Goal: Find specific page/section: Find specific page/section

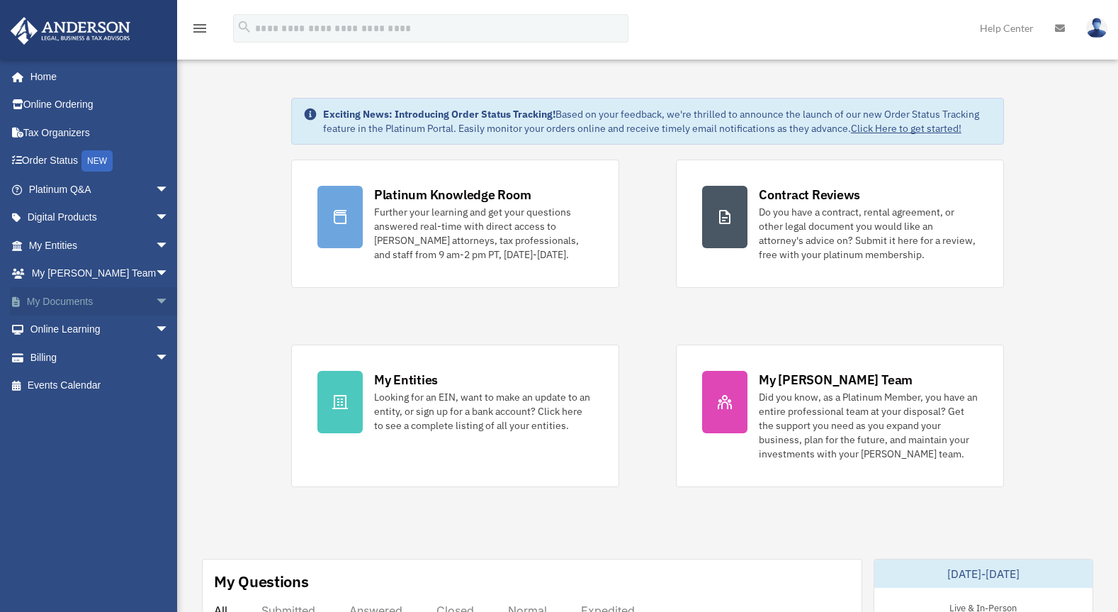
click at [92, 295] on link "My Documents arrow_drop_down" at bounding box center [100, 301] width 181 height 28
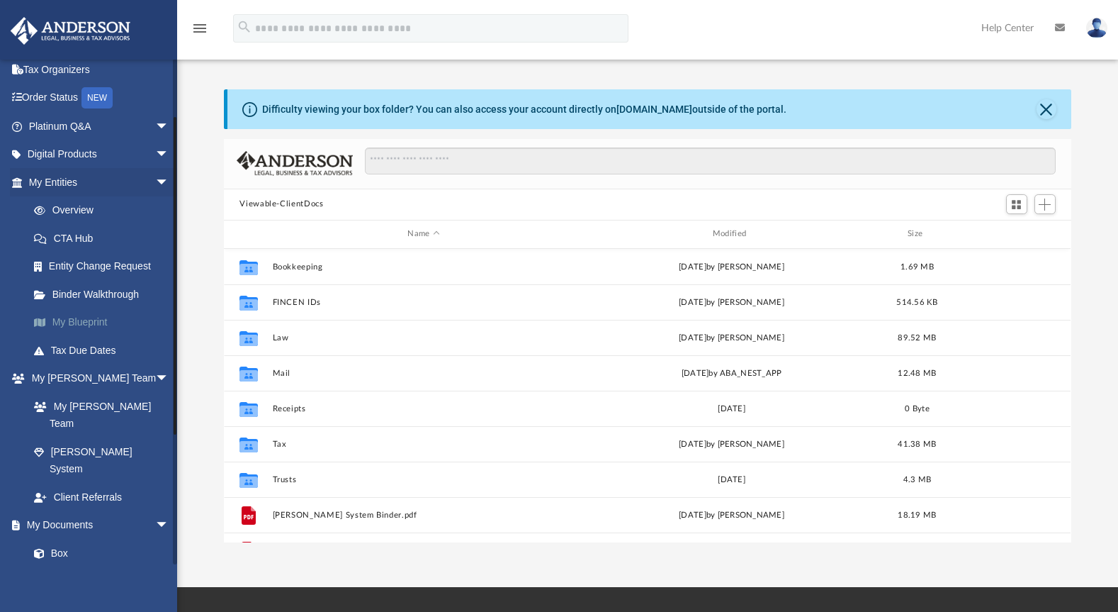
scroll to position [89, 0]
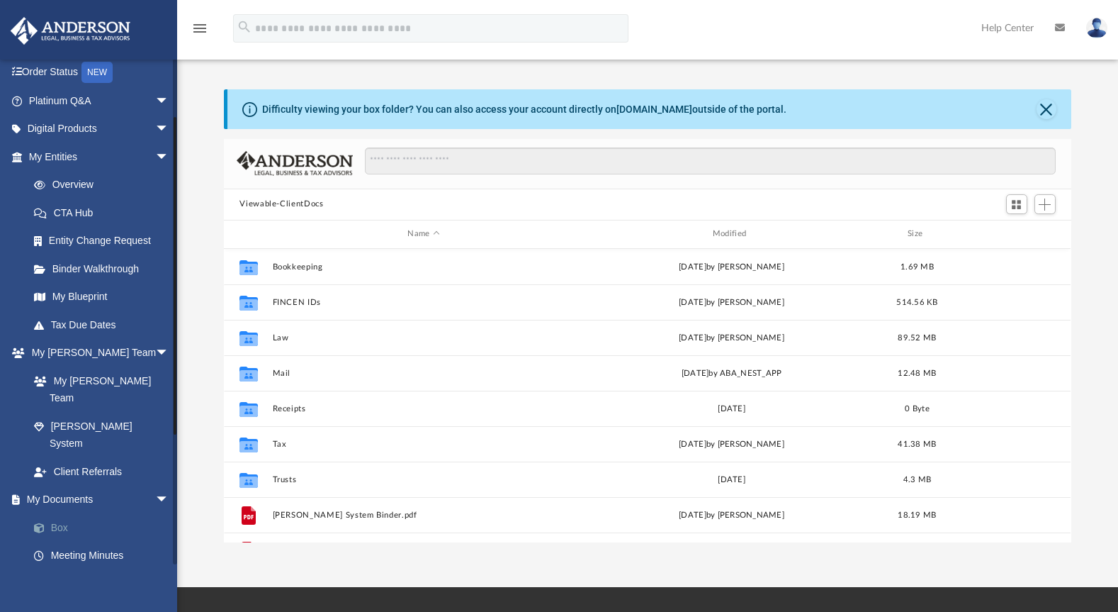
click at [60, 513] on link "Box" at bounding box center [105, 527] width 171 height 28
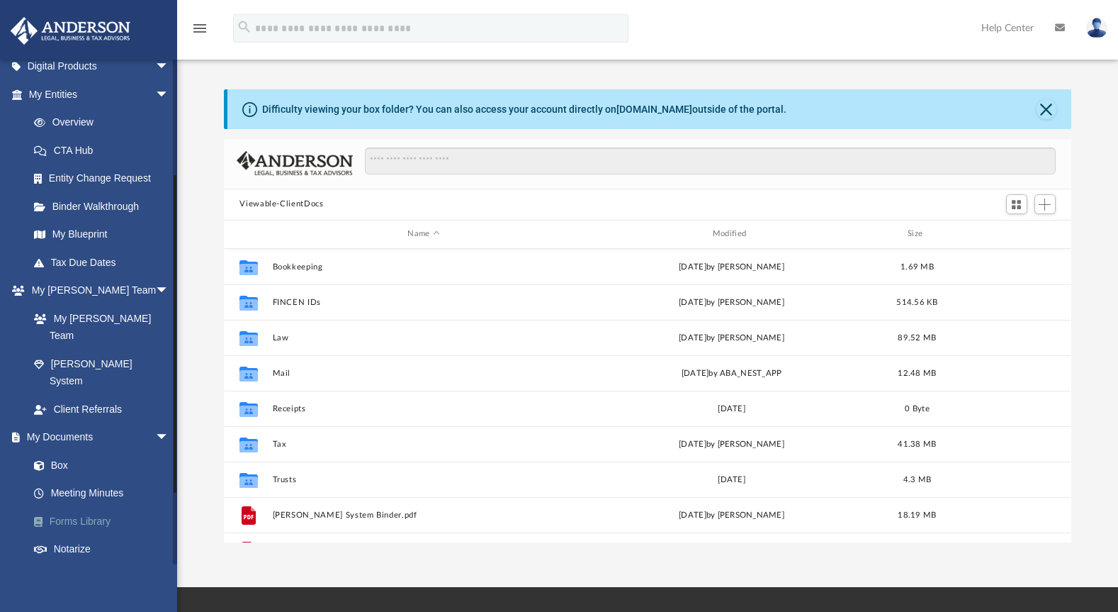
scroll to position [177, 0]
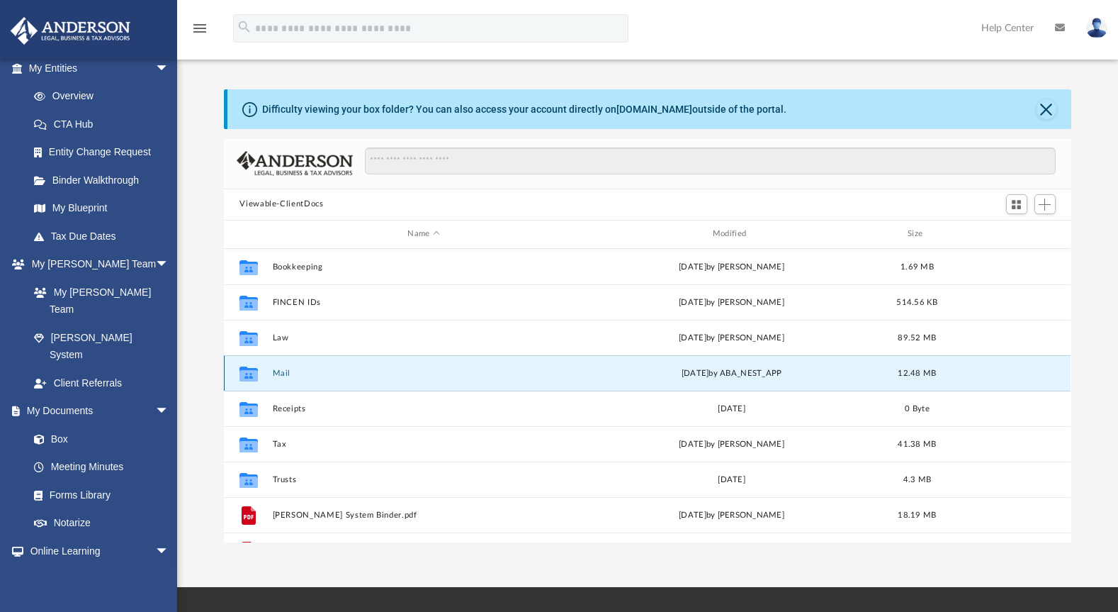
click at [293, 372] on button "Mail" at bounding box center [424, 373] width 302 height 9
click at [713, 374] on div "[DATE] by ABA_NEST_APP" at bounding box center [732, 372] width 302 height 13
click at [277, 376] on button "Mail" at bounding box center [424, 373] width 302 height 9
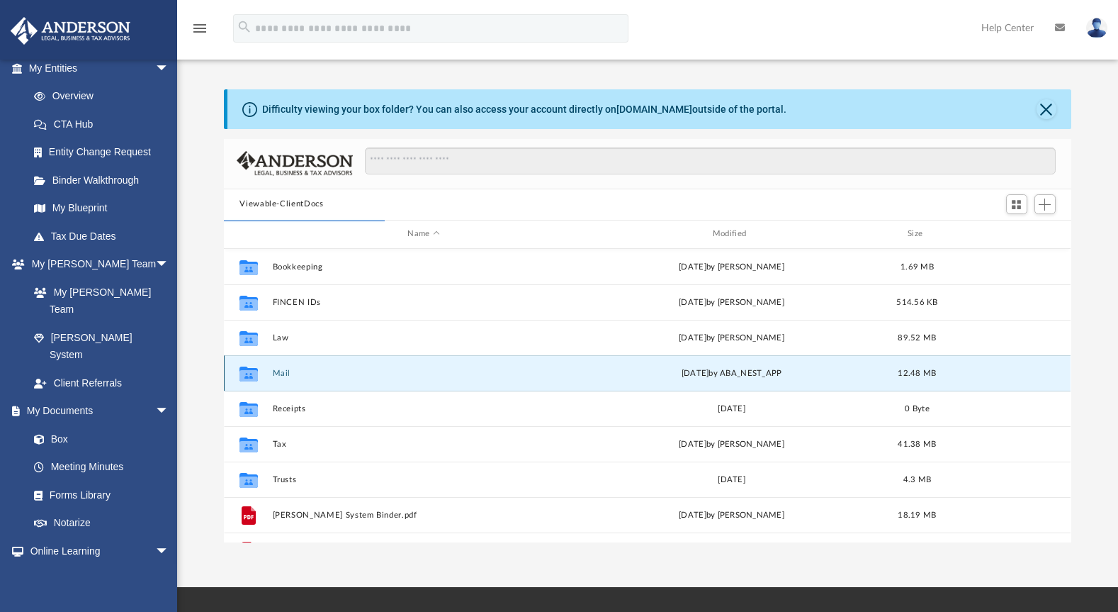
click at [279, 378] on div "Collaborated Folder Mail [DATE] by ABA_NEST_APP 12.48 MB" at bounding box center [647, 372] width 847 height 35
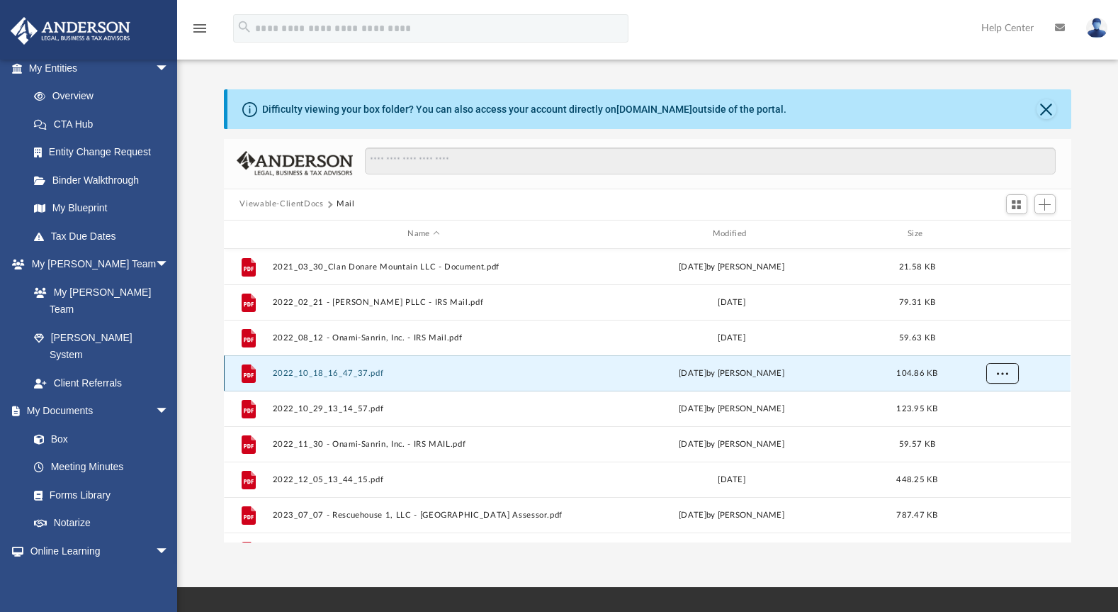
click at [1010, 377] on button "More options" at bounding box center [1003, 372] width 33 height 21
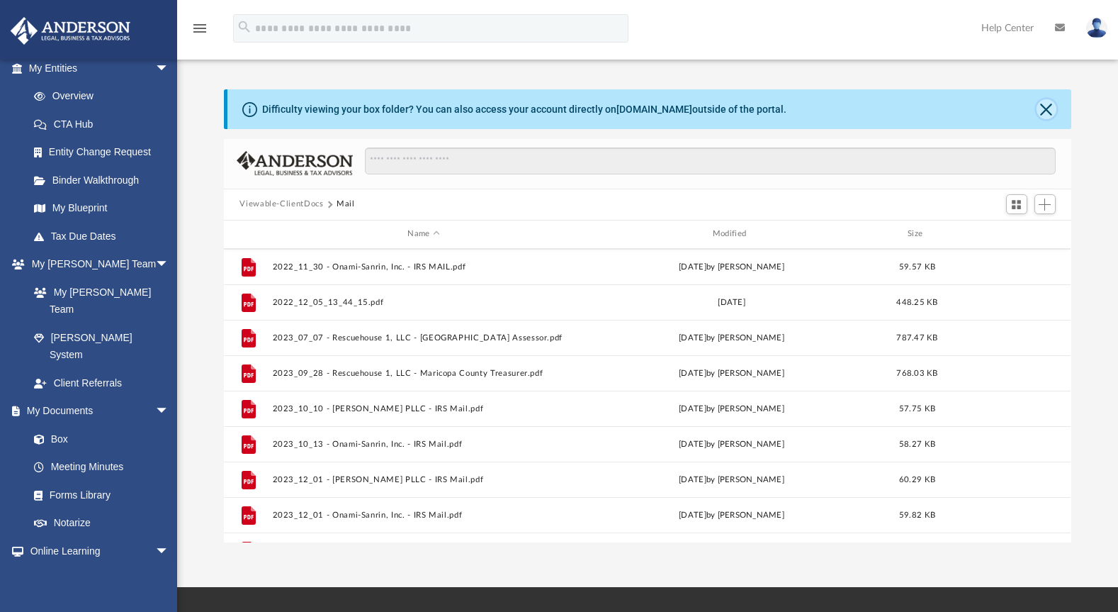
click at [1048, 110] on button "Close" at bounding box center [1047, 109] width 20 height 20
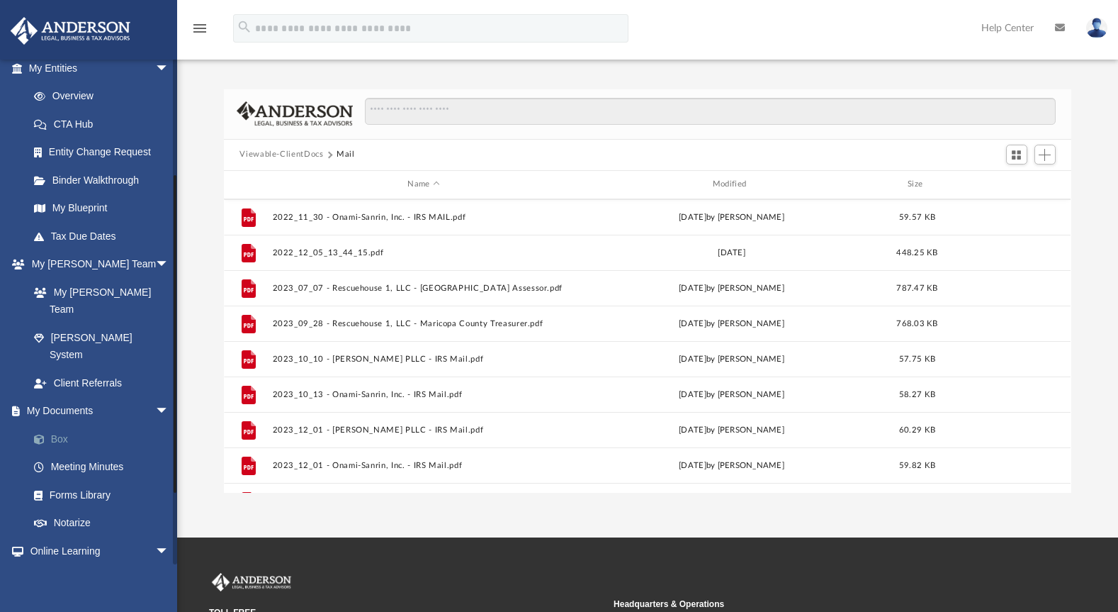
click at [50, 434] on span at bounding box center [46, 439] width 9 height 10
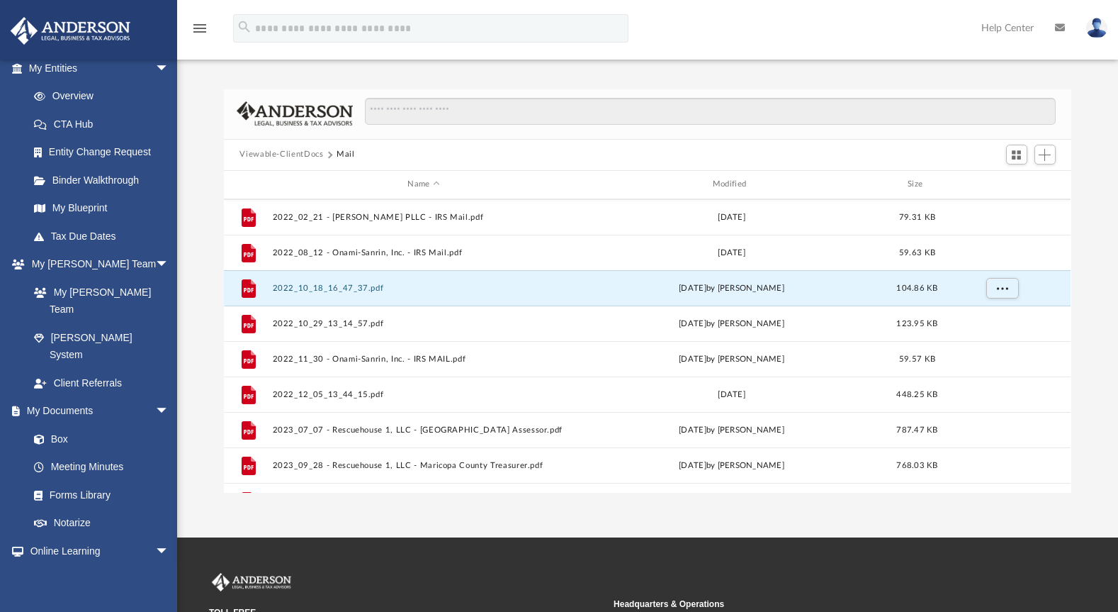
scroll to position [0, 0]
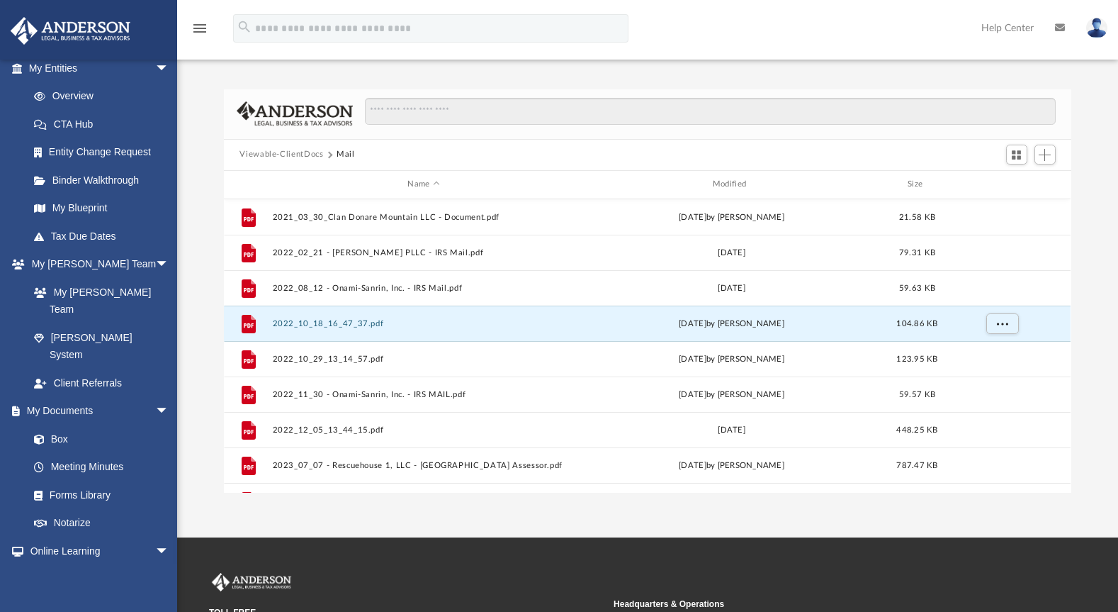
click at [284, 155] on button "Viewable-ClientDocs" at bounding box center [282, 154] width 84 height 13
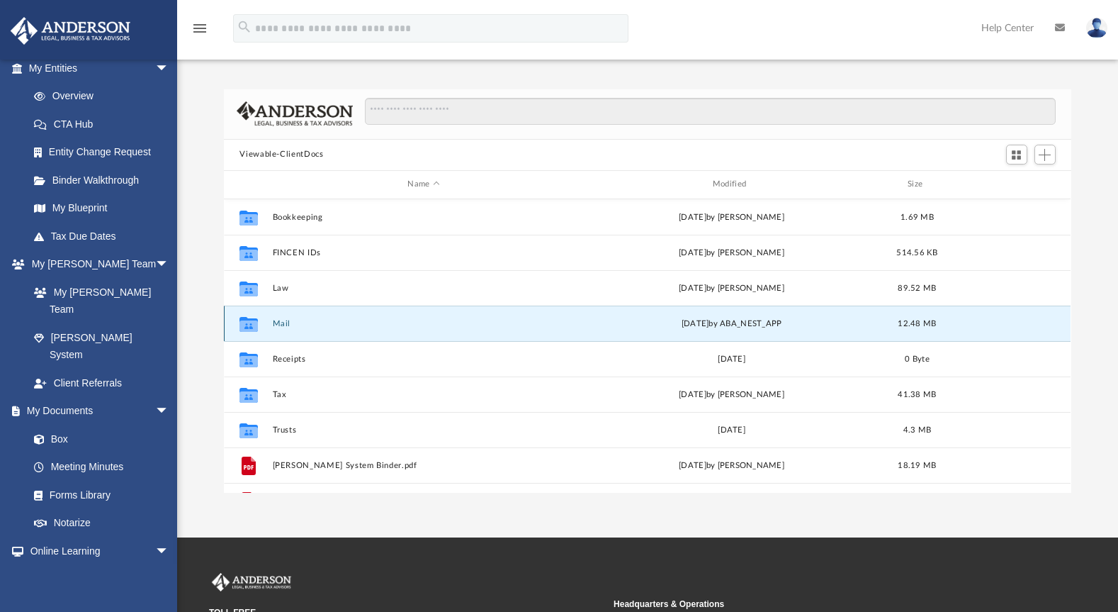
click at [276, 326] on button "Mail" at bounding box center [424, 323] width 302 height 9
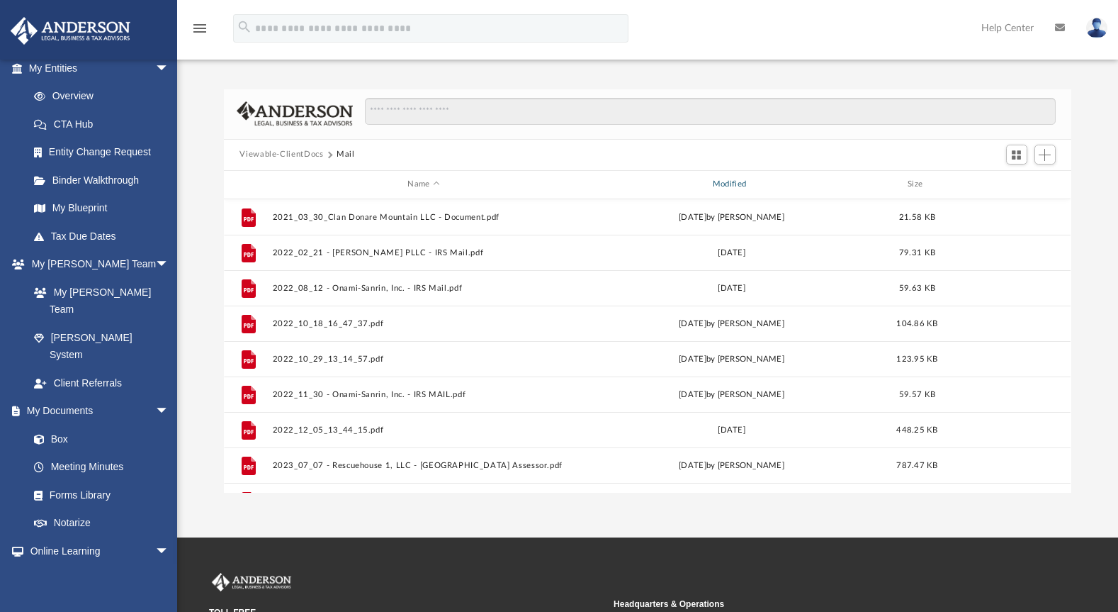
click at [732, 184] on div "Modified" at bounding box center [731, 184] width 303 height 13
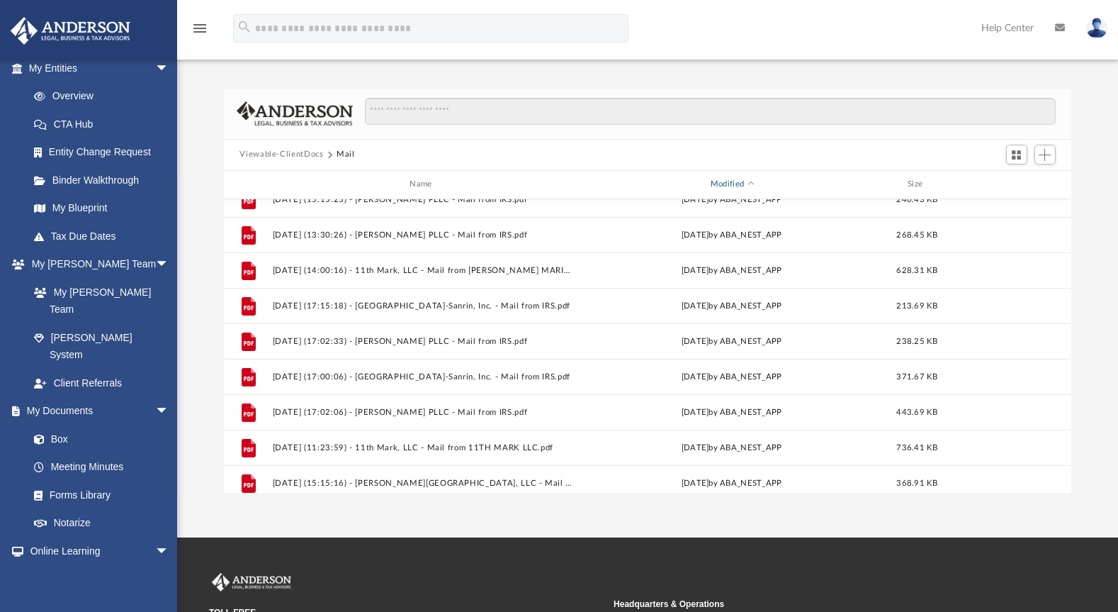
scroll to position [876, 0]
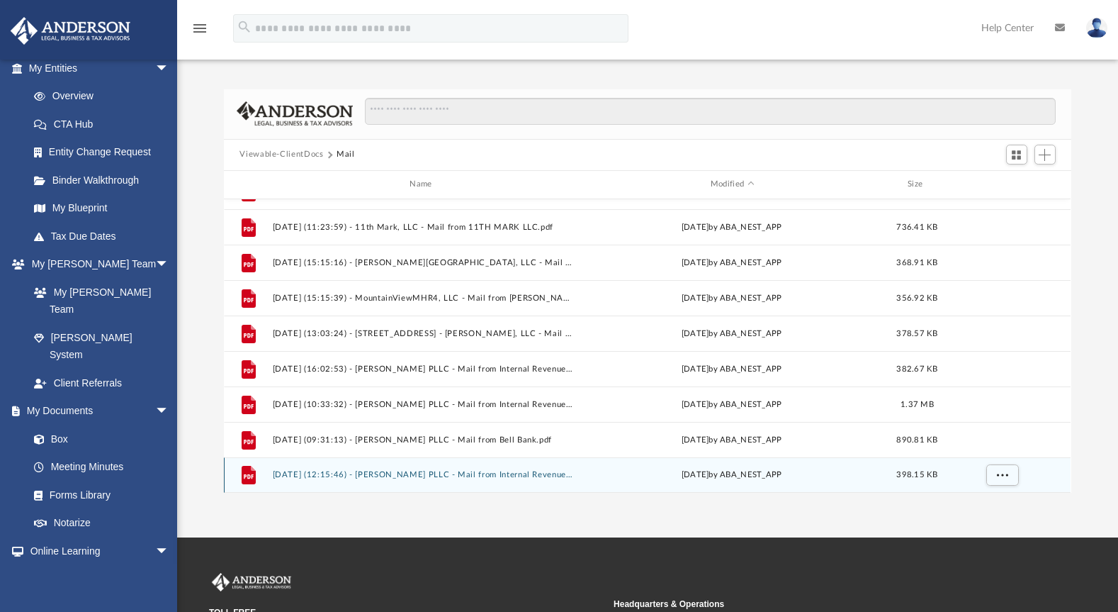
click at [512, 474] on button "[DATE] (12:15:46) - [PERSON_NAME] PLLC - Mail from Internal Revenue Service.pdf" at bounding box center [424, 474] width 302 height 9
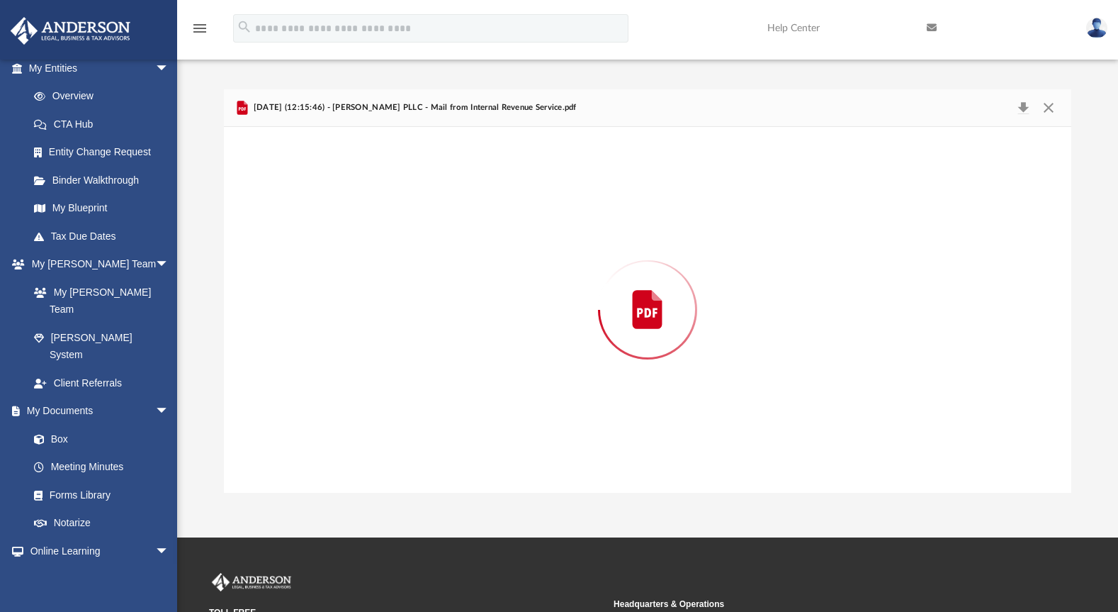
click at [512, 474] on div "Preview" at bounding box center [647, 310] width 847 height 366
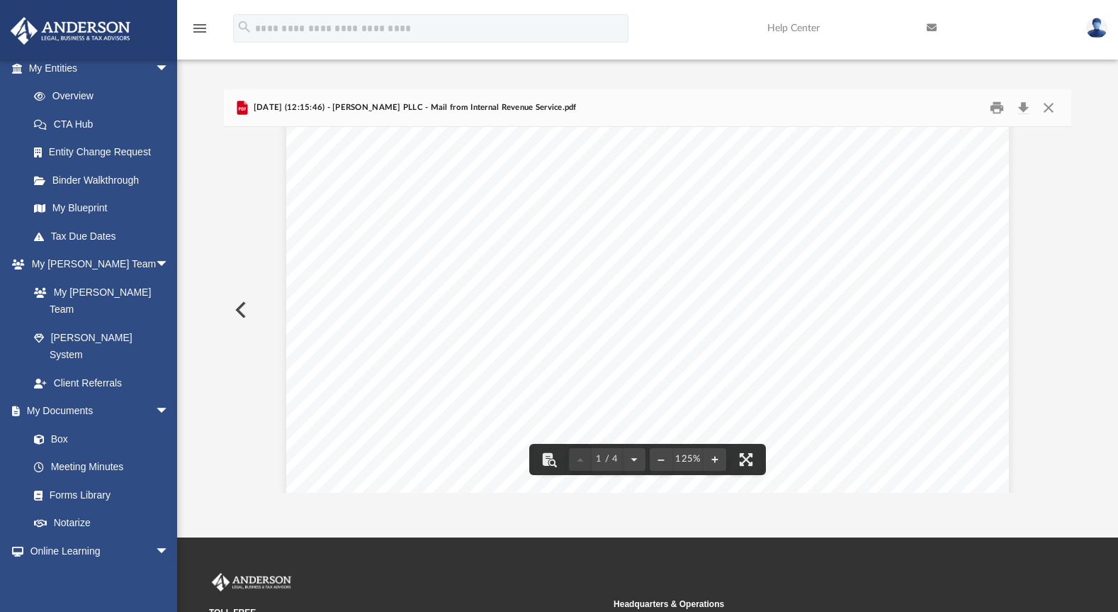
scroll to position [0, 0]
click at [1049, 107] on button "Close" at bounding box center [1049, 107] width 26 height 22
